Goal: Find specific fact: Find specific fact

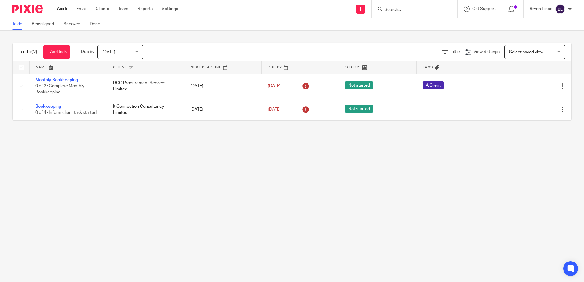
drag, startPoint x: 428, startPoint y: 9, endPoint x: 424, endPoint y: 10, distance: 3.2
click at [427, 9] on input "Search" at bounding box center [411, 10] width 55 height 6
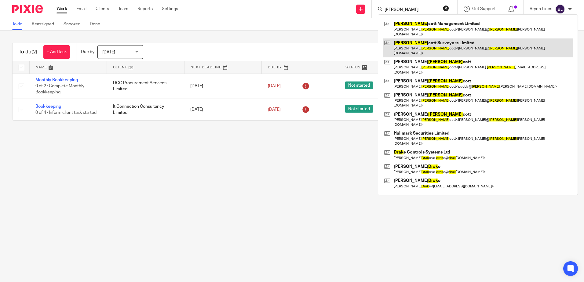
type input "[PERSON_NAME]"
click at [416, 39] on link at bounding box center [478, 48] width 190 height 19
click at [401, 39] on link at bounding box center [478, 48] width 190 height 19
click at [394, 39] on link at bounding box center [478, 48] width 190 height 19
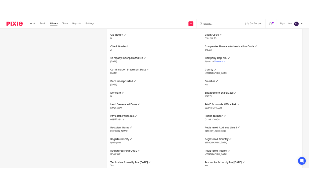
scroll to position [275, 0]
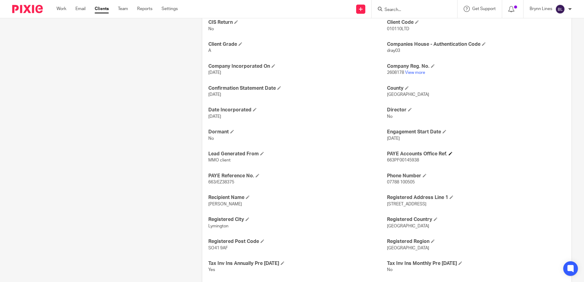
click at [410, 157] on h4 "PAYE Accounts Office Ref." at bounding box center [476, 154] width 178 height 6
click at [404, 162] on span "663PF00145938" at bounding box center [403, 160] width 32 height 4
click at [403, 162] on span "663PF00145938" at bounding box center [403, 160] width 32 height 4
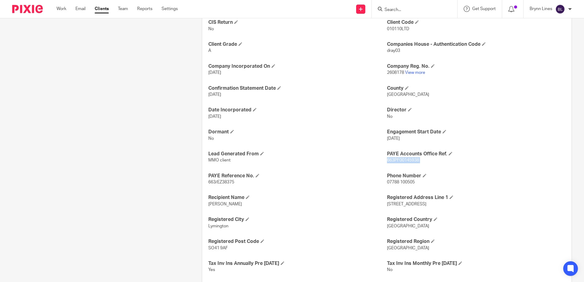
copy p "663PF00145938"
